Goal: Task Accomplishment & Management: Manage account settings

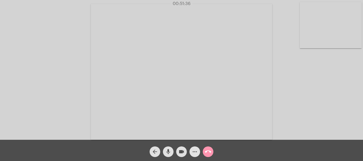
click at [194, 151] on mat-icon "more_horiz" at bounding box center [194, 152] width 6 height 6
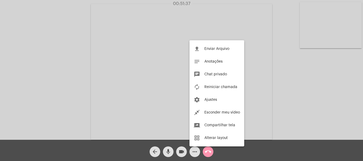
click at [274, 107] on div at bounding box center [181, 80] width 363 height 161
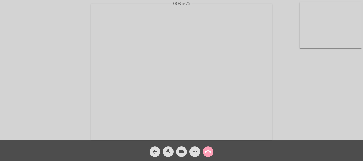
click at [208, 151] on mat-icon "call_end" at bounding box center [208, 152] width 6 height 6
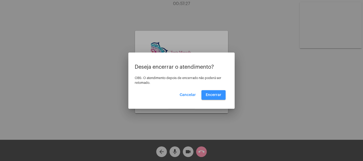
click at [214, 95] on span "Encerrar" at bounding box center [213, 95] width 16 height 4
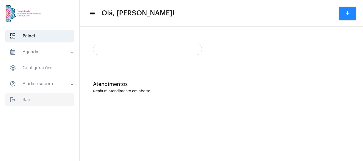
click at [25, 100] on span "logout Sair" at bounding box center [39, 99] width 69 height 13
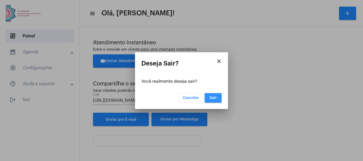
click at [211, 96] on span "Sair" at bounding box center [212, 98] width 7 height 4
